Goal: Task Accomplishment & Management: Complete application form

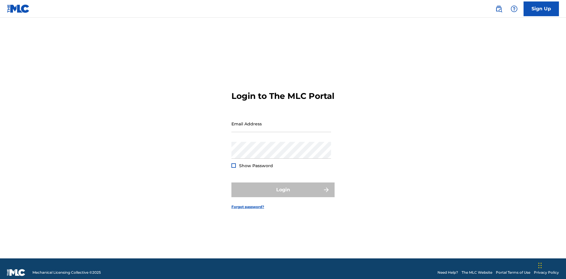
scroll to position [8, 0]
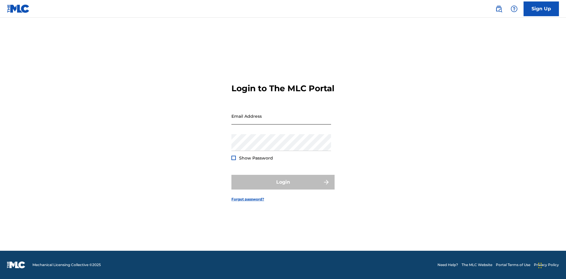
click at [281, 121] on input "Email Address" at bounding box center [281, 116] width 100 height 17
type input "[EMAIL_ADDRESS][DOMAIN_NAME]"
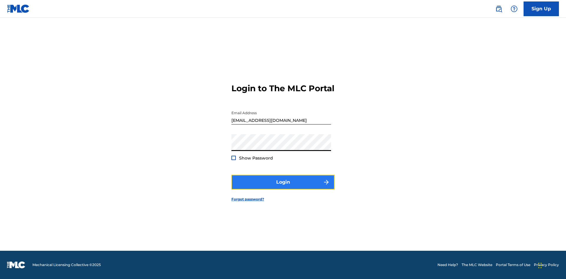
click at [283, 187] on button "Login" at bounding box center [282, 182] width 103 height 15
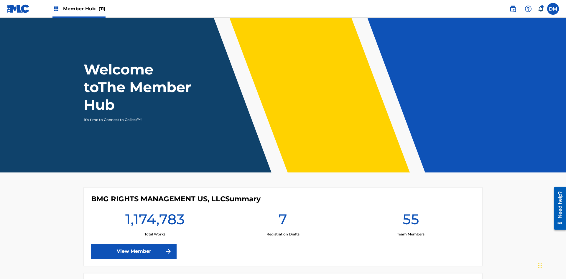
scroll to position [25, 0]
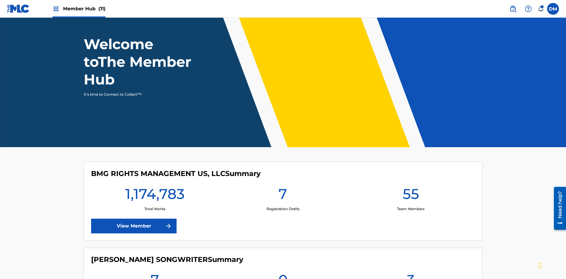
click at [79, 9] on span "Member Hub (11)" at bounding box center [84, 8] width 42 height 7
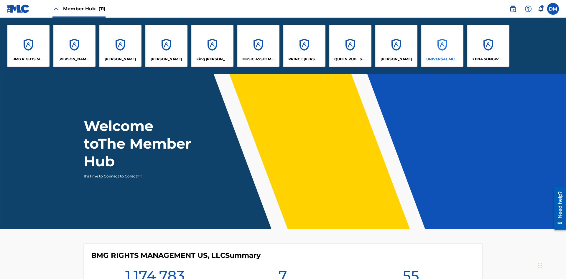
click at [442, 59] on p "UNIVERSAL MUSIC PUB GROUP" at bounding box center [442, 59] width 32 height 5
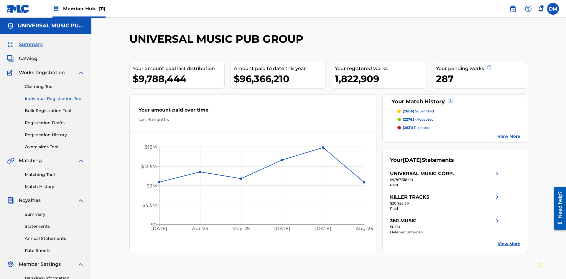
click at [55, 96] on link "Individual Registration Tool" at bounding box center [55, 99] width 60 height 6
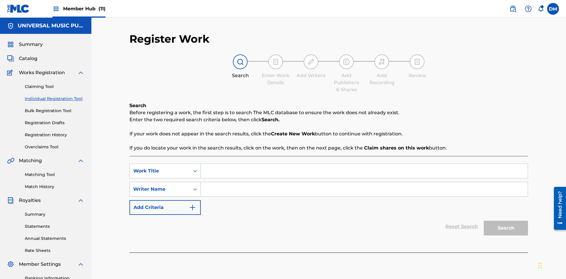
click at [364, 164] on input "Search Form" at bounding box center [364, 171] width 327 height 14
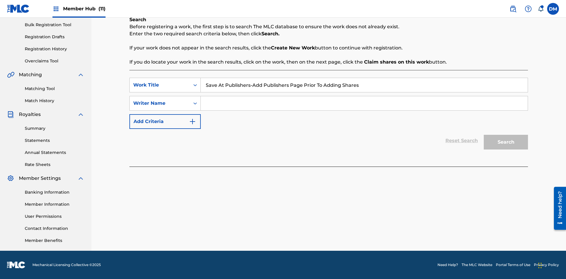
type input "Save At Publishers-Add Publishers Page Prior To Adding Shares"
click at [364, 103] on input "Search Form" at bounding box center [364, 103] width 327 height 14
type input "QWERTYUIOP"
click at [506, 142] on button "Search" at bounding box center [506, 142] width 44 height 15
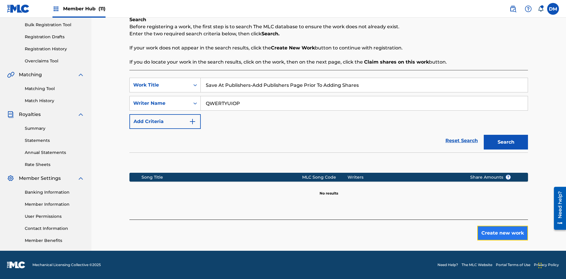
click at [503, 233] on button "Create new work" at bounding box center [502, 233] width 51 height 15
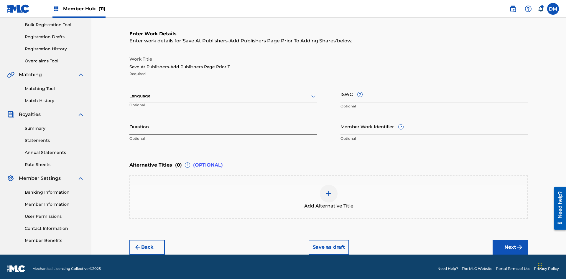
click at [223, 123] on input "Duration" at bounding box center [222, 126] width 187 height 17
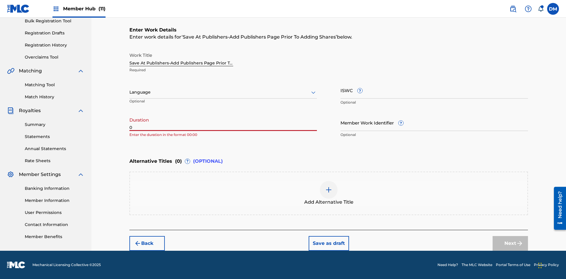
click at [223, 123] on input "0" at bounding box center [222, 122] width 187 height 17
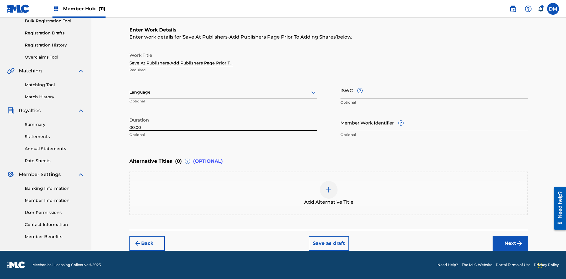
type input "00:00"
click at [313, 93] on icon at bounding box center [313, 92] width 7 height 7
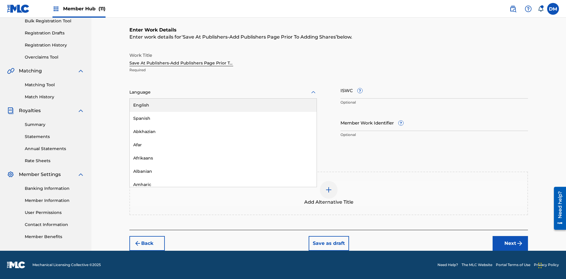
click at [223, 145] on div "Afar" at bounding box center [223, 145] width 187 height 13
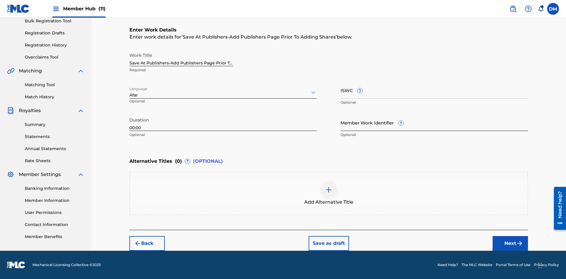
click at [434, 123] on input "Member Work Identifier ?" at bounding box center [433, 122] width 187 height 17
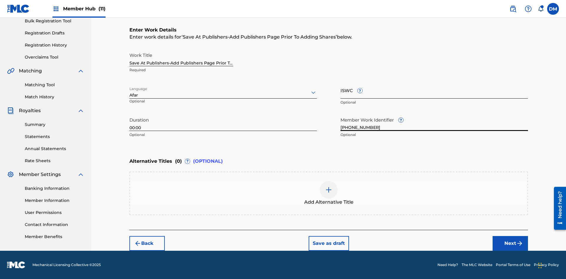
type input "[PHONE_NUMBER]"
click at [434, 90] on input "ISWC ?" at bounding box center [433, 90] width 187 height 17
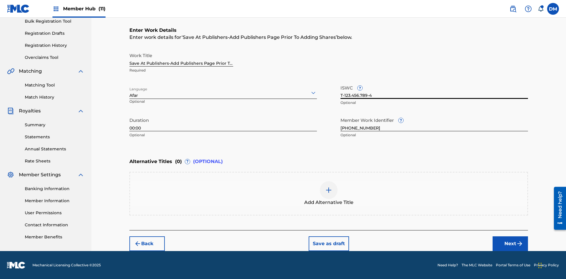
type input "T-123.456.789-4"
click at [329, 193] on img at bounding box center [328, 190] width 7 height 7
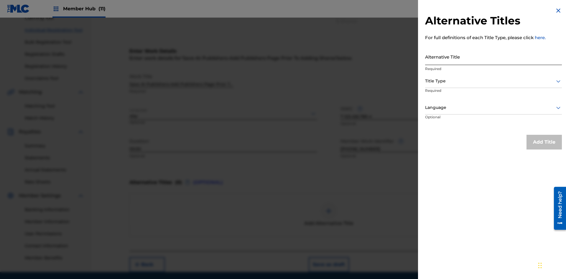
click at [493, 57] on input "Alternative Title" at bounding box center [493, 56] width 137 height 17
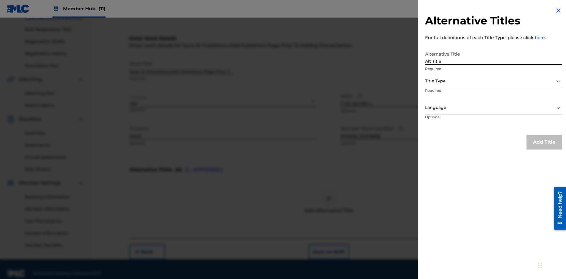
type input "Alt Title"
click at [493, 81] on div at bounding box center [493, 81] width 137 height 7
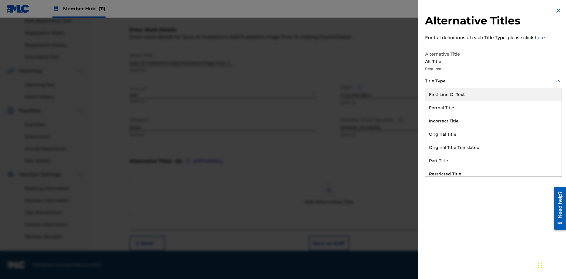
click at [493, 134] on div "Original Title" at bounding box center [493, 134] width 136 height 13
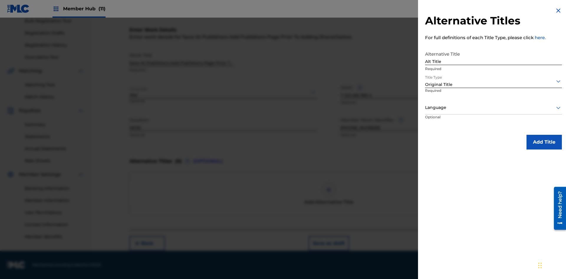
click at [493, 108] on div at bounding box center [493, 107] width 137 height 7
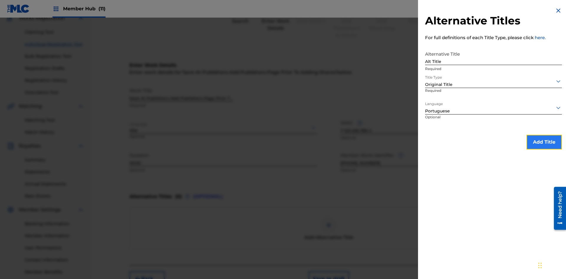
click at [544, 142] on button "Add Title" at bounding box center [543, 142] width 35 height 15
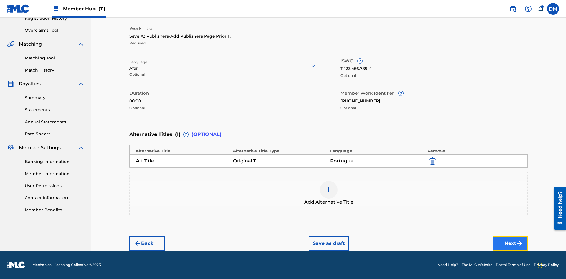
click at [510, 244] on button "Next" at bounding box center [510, 243] width 35 height 15
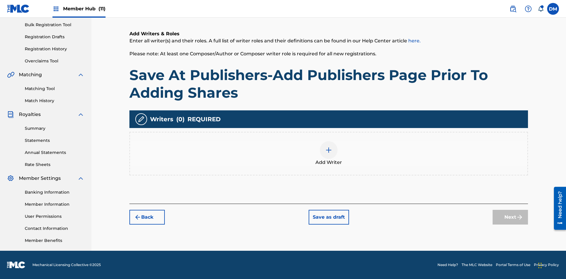
click at [329, 154] on img at bounding box center [328, 150] width 7 height 7
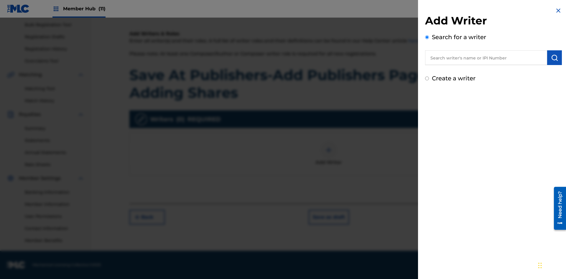
click at [486, 58] on input "text" at bounding box center [486, 57] width 122 height 15
type input "[PERSON_NAME]"
click at [554, 58] on img "submit" at bounding box center [554, 57] width 7 height 7
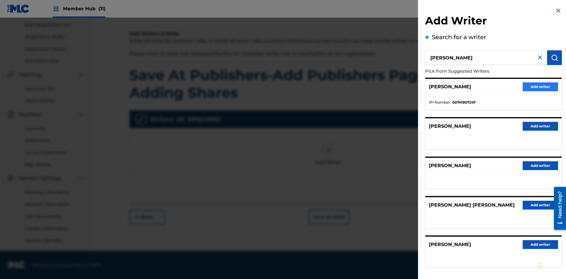
click at [540, 87] on button "Add writer" at bounding box center [540, 87] width 35 height 9
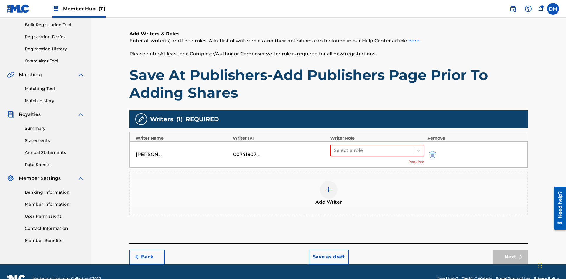
scroll to position [100, 0]
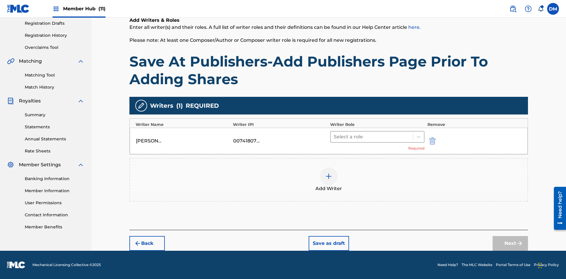
click at [334, 137] on input "text" at bounding box center [334, 137] width 1 height 7
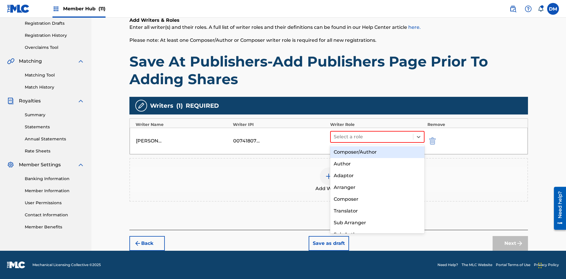
click at [377, 199] on div "Composer" at bounding box center [377, 200] width 94 height 12
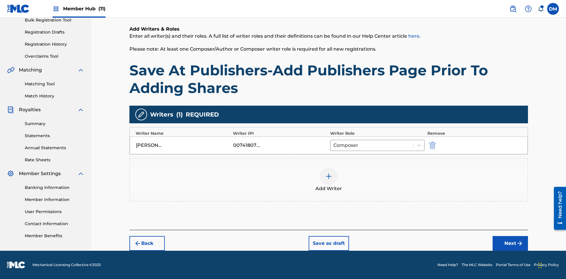
scroll to position [91, 0]
click at [510, 244] on button "Next" at bounding box center [510, 243] width 35 height 15
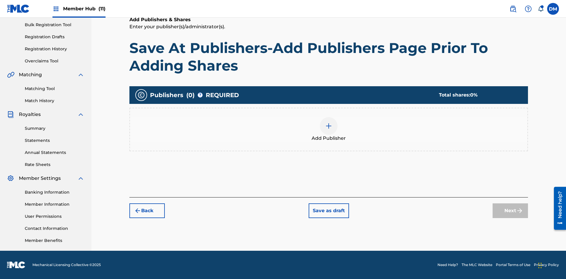
click at [329, 126] on img at bounding box center [328, 126] width 7 height 7
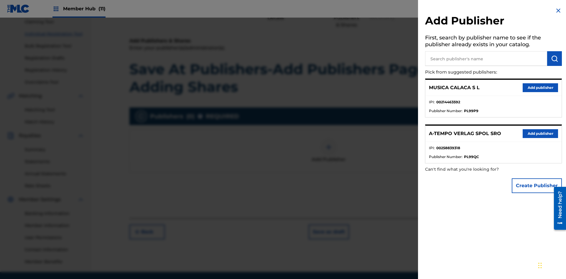
click at [486, 59] on input "text" at bounding box center [486, 58] width 122 height 15
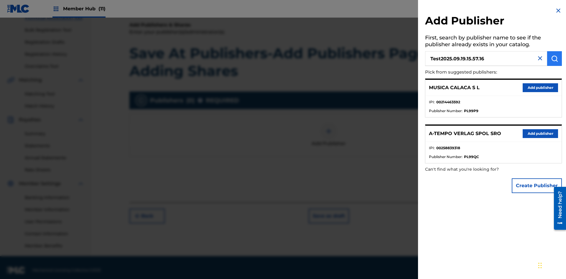
type input "Test2025.09.19.15.57.16"
click at [554, 59] on img "submit" at bounding box center [554, 58] width 7 height 7
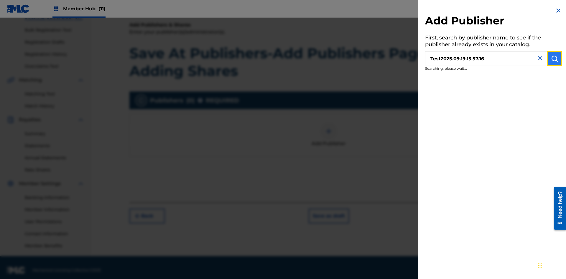
scroll to position [86, 0]
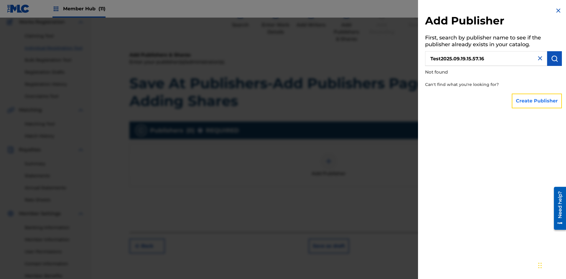
click at [537, 101] on button "Create Publisher" at bounding box center [537, 101] width 50 height 15
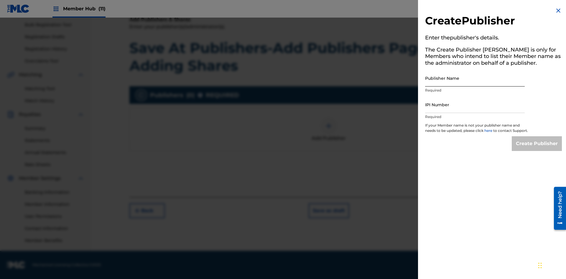
click at [475, 78] on input "Publisher Name" at bounding box center [475, 78] width 100 height 17
type input "Test2025.09.19.15.57.21"
click at [475, 105] on input "IPI Number" at bounding box center [475, 104] width 100 height 17
type input "00595839777"
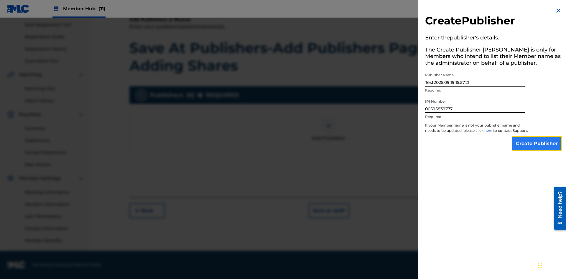
click at [537, 149] on input "Create Publisher" at bounding box center [537, 143] width 50 height 15
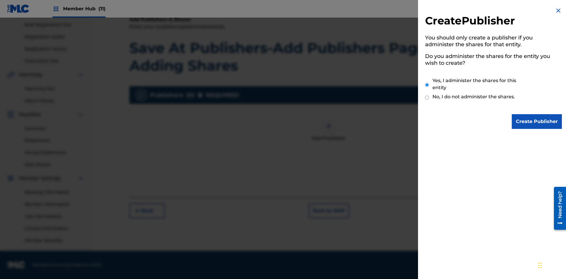
click at [427, 85] on input "Yes, I administer the shares for this entity" at bounding box center [427, 85] width 4 height 13
click at [537, 122] on input "Create Publisher" at bounding box center [537, 121] width 50 height 15
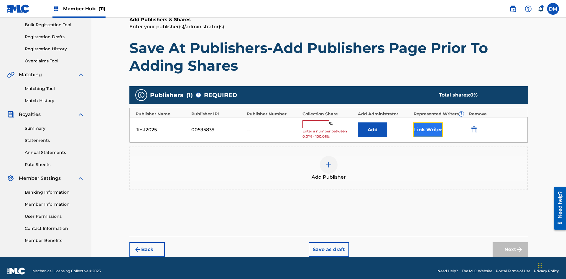
click at [428, 124] on button "Link Writer" at bounding box center [427, 130] width 29 height 15
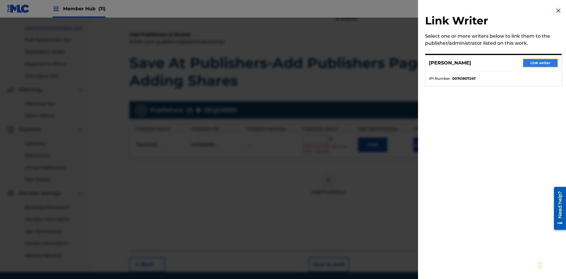
click at [540, 63] on button "Link writer" at bounding box center [540, 63] width 35 height 9
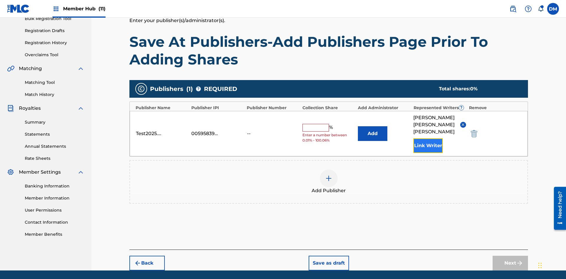
click at [428, 139] on button "Link Writer" at bounding box center [427, 146] width 29 height 15
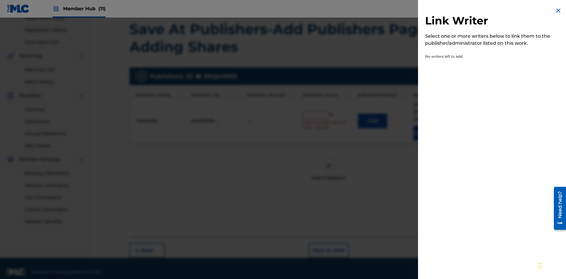
click at [558, 11] on img at bounding box center [558, 10] width 7 height 7
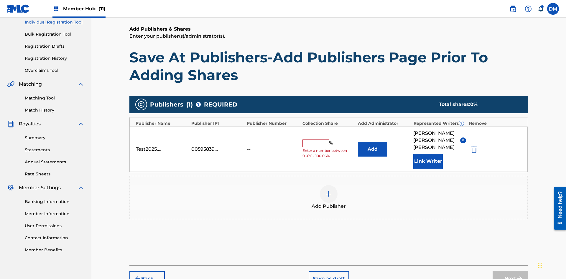
scroll to position [105, 0]
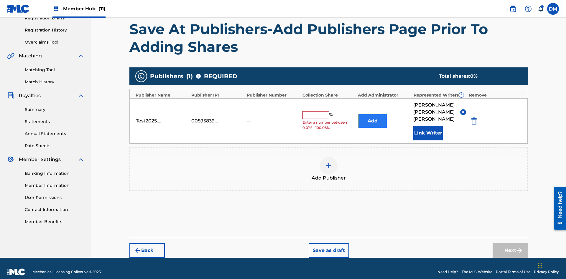
click at [373, 117] on button "Add" at bounding box center [372, 121] width 29 height 15
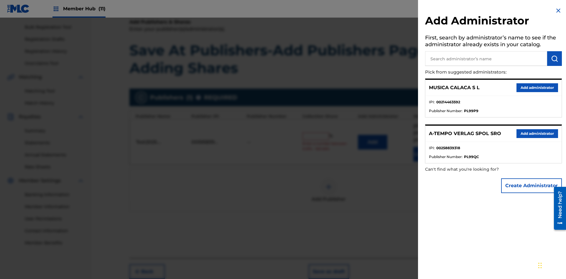
click at [486, 59] on input "text" at bounding box center [486, 58] width 122 height 15
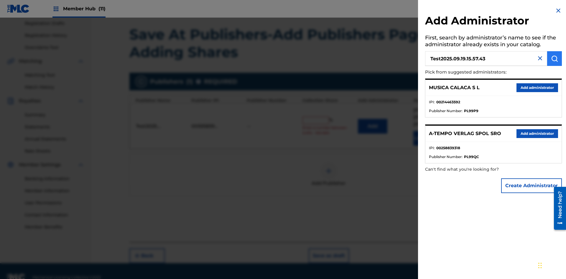
type input "Test2025.09.19.15.57.43"
click at [554, 59] on img "submit" at bounding box center [554, 58] width 7 height 7
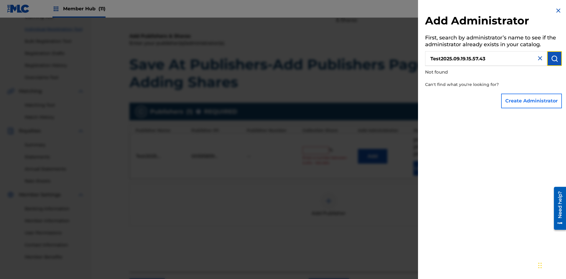
click at [532, 101] on button "Create Administrator" at bounding box center [531, 101] width 61 height 15
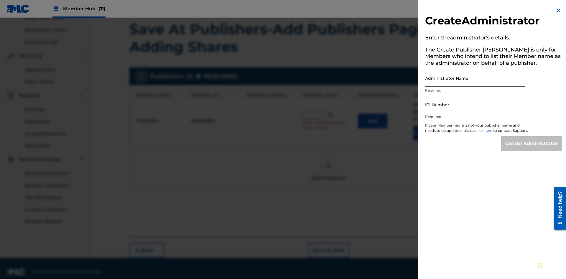
click at [475, 78] on input "Administrator Name" at bounding box center [475, 78] width 100 height 17
type input "Test2025.09.19.15.57.47"
click at [475, 105] on input "IPI Number" at bounding box center [475, 104] width 100 height 17
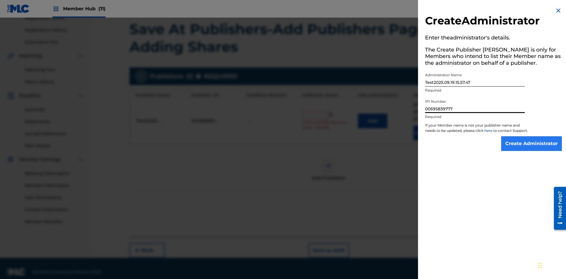
type input "00595839777"
click at [532, 149] on input "Create Administrator" at bounding box center [531, 143] width 61 height 15
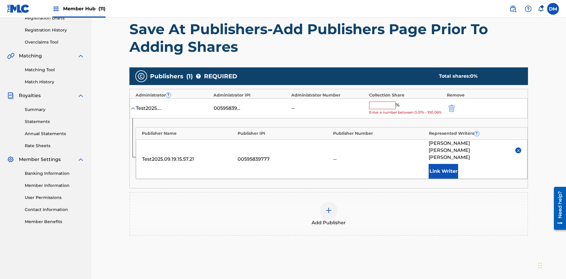
scroll to position [143, 0]
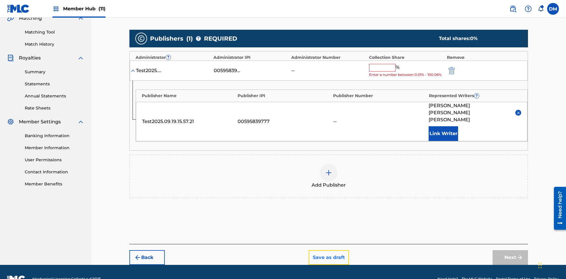
click at [328, 251] on button "Save as draft" at bounding box center [329, 258] width 40 height 15
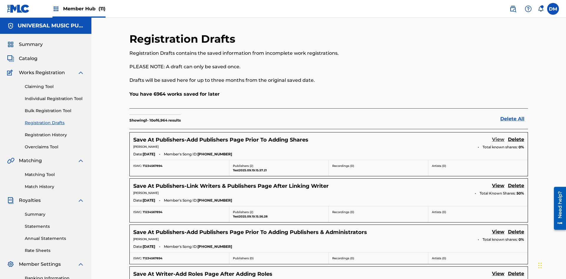
click at [498, 136] on link "View" at bounding box center [498, 140] width 12 height 8
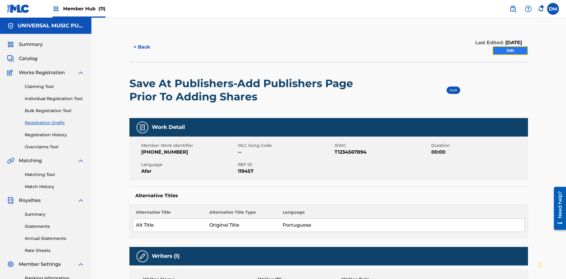
click at [510, 46] on link "Edit" at bounding box center [510, 50] width 35 height 9
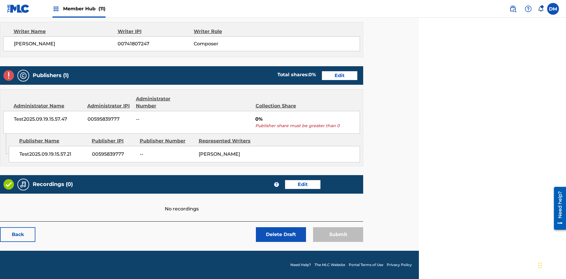
scroll to position [233, 147]
